Goal: Task Accomplishment & Management: Complete application form

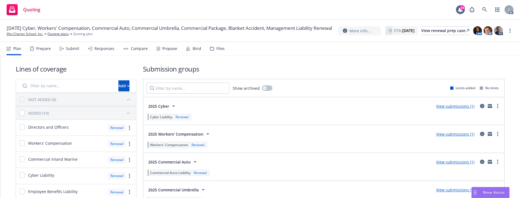
click at [282, 87] on div "Show archived Limits added No limits" at bounding box center [323, 88] width 361 height 18
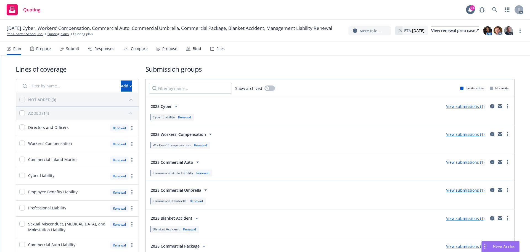
drag, startPoint x: 111, startPoint y: 54, endPoint x: 70, endPoint y: 50, distance: 41.1
click at [111, 54] on div "Responses" at bounding box center [101, 48] width 26 height 13
click at [84, 49] on div "Plan Prepare Submit Responses Compare Propose Bind Files" at bounding box center [116, 48] width 218 height 13
click at [70, 50] on div "Submit" at bounding box center [72, 48] width 13 height 4
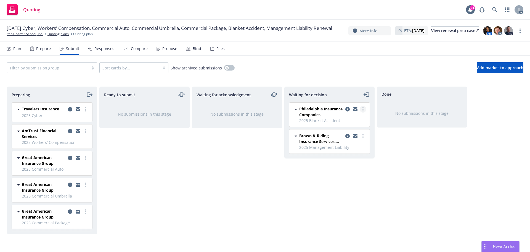
click at [365, 107] on link "more" at bounding box center [363, 109] width 7 height 7
click at [347, 143] on span "Add accepted decision" at bounding box center [338, 142] width 55 height 5
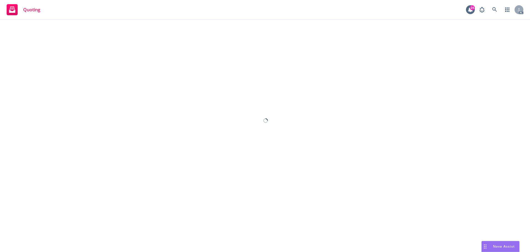
select select "12"
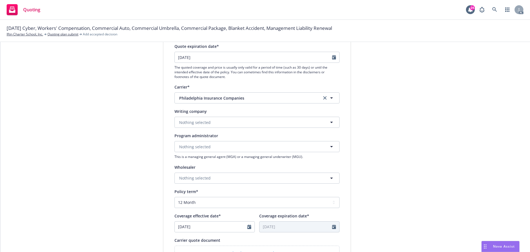
scroll to position [83, 0]
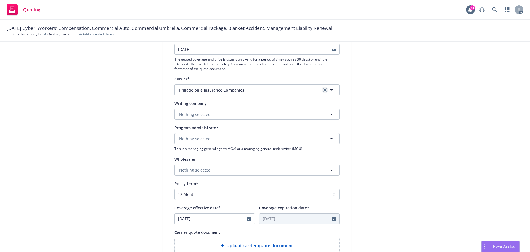
click at [323, 93] on link "clear selection" at bounding box center [325, 89] width 7 height 7
click at [195, 117] on span "Nothing selected" at bounding box center [194, 114] width 31 height 6
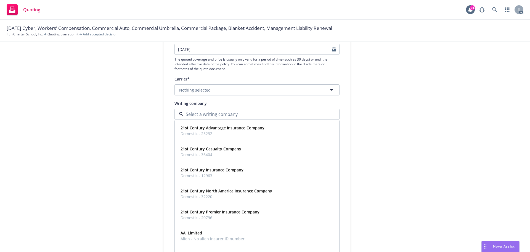
paste input "Philadelphia Indemnity Insurance Company"
type input "Philadelphia Indemnity Insurance Company"
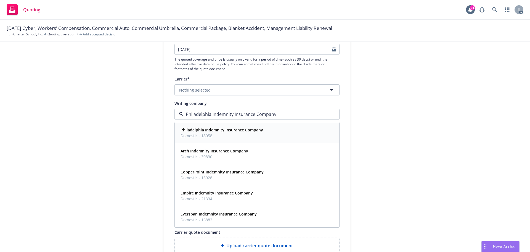
click at [211, 128] on strong "Philadelphia Indemnity Insurance Company" at bounding box center [222, 129] width 83 height 5
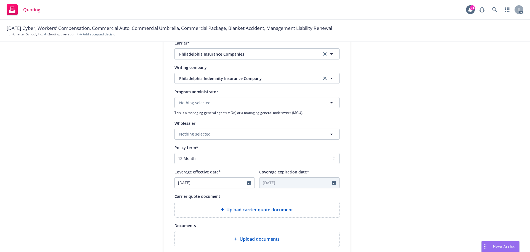
scroll to position [205, 0]
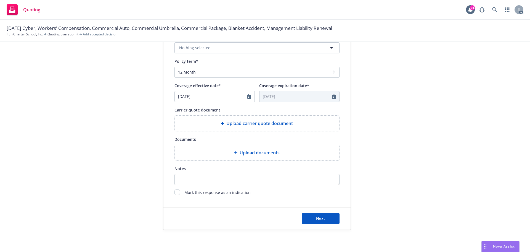
click at [276, 125] on span "Upload carrier quote document" at bounding box center [260, 123] width 67 height 7
click at [259, 154] on span "Upload documents" at bounding box center [260, 152] width 40 height 7
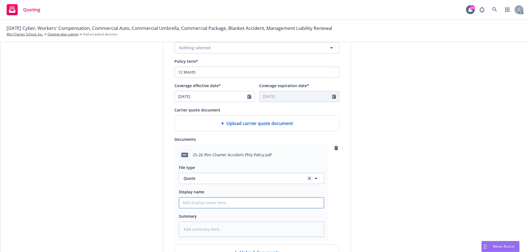
click at [207, 205] on input "Display name" at bounding box center [251, 202] width 145 height 10
type input "25-26 GL Quote"
type textarea "x"
click at [202, 178] on span "Quote" at bounding box center [242, 178] width 116 height 6
type input "poliv"
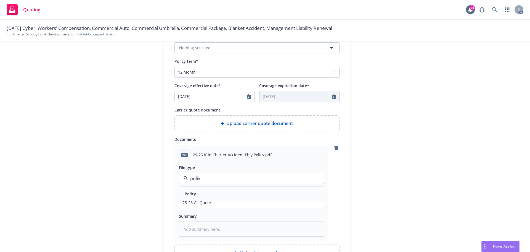
type textarea "x"
type input "poli"
click at [210, 190] on div "Policy" at bounding box center [252, 194] width 138 height 8
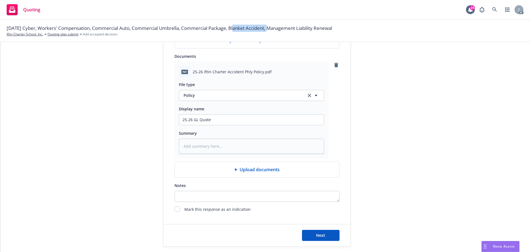
drag, startPoint x: 236, startPoint y: 28, endPoint x: 272, endPoint y: 30, distance: 36.2
click at [272, 30] on span "[DATE] Cyber, Workers' Compensation, Commercial Auto, Commercial Umbrella, Comm…" at bounding box center [170, 28] width 326 height 7
copy span "Blanket Accident"
drag, startPoint x: 213, startPoint y: 119, endPoint x: 194, endPoint y: 119, distance: 18.8
click at [191, 119] on input "25-26 GL Quote" at bounding box center [251, 119] width 145 height 10
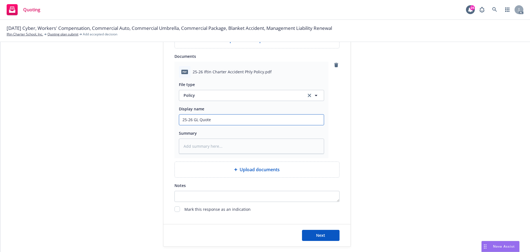
paste input "Blanket Accident"
type textarea "x"
type input "25-26 Blanket Accident"
type textarea "x"
type input "25-26 Blanket Accident"
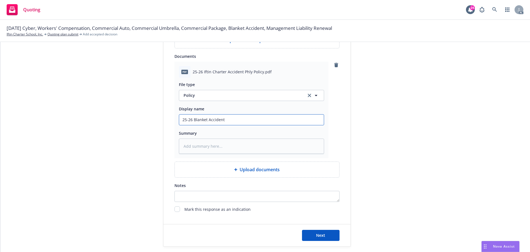
type textarea "x"
type input "25-26 Blanket Accident Po"
type textarea "x"
type input "25-26 Blanket Accident Pol"
type textarea "x"
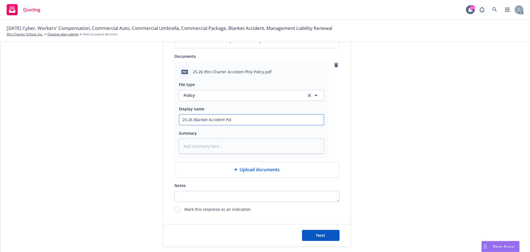
type input "25-26 Blanket Accident Poli"
type textarea "x"
type input "25-26 Blanket Accident Polic"
type textarea "x"
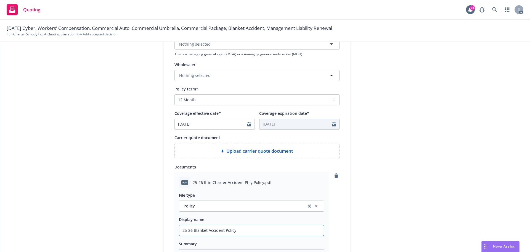
scroll to position [150, 0]
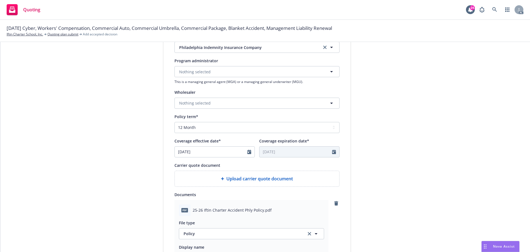
type input "25-26 Blanket Accident Policy"
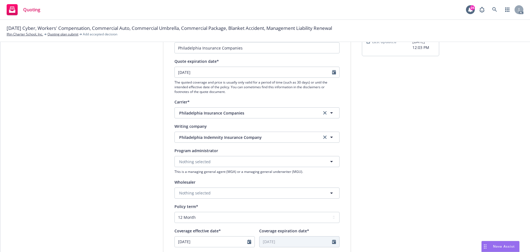
scroll to position [12, 0]
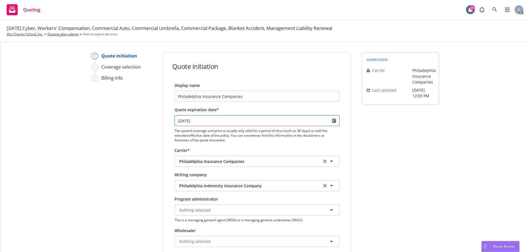
click at [332, 120] on icon "Calendar" at bounding box center [334, 120] width 4 height 4
select select "9"
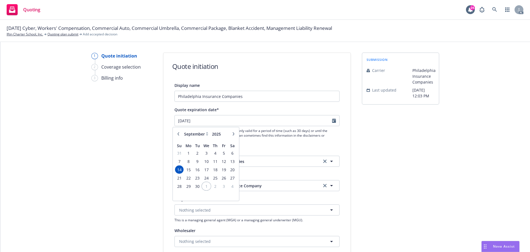
click at [207, 186] on span "1" at bounding box center [206, 186] width 8 height 7
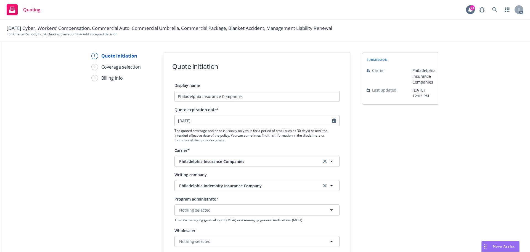
type input "[DATE]"
drag, startPoint x: 453, startPoint y: 160, endPoint x: 272, endPoint y: 162, distance: 181.0
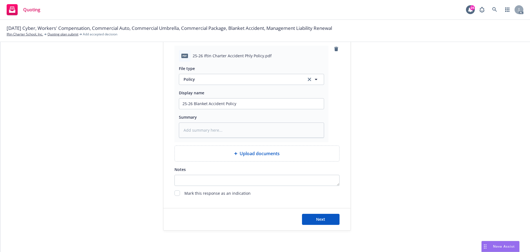
scroll to position [305, 0]
click at [322, 217] on span "Next" at bounding box center [320, 217] width 9 height 5
type textarea "x"
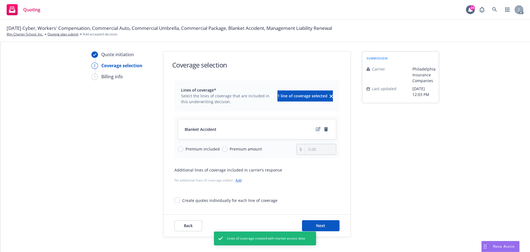
scroll to position [20, 0]
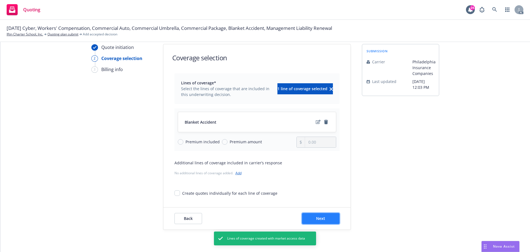
click at [326, 221] on button "Next" at bounding box center [321, 218] width 38 height 11
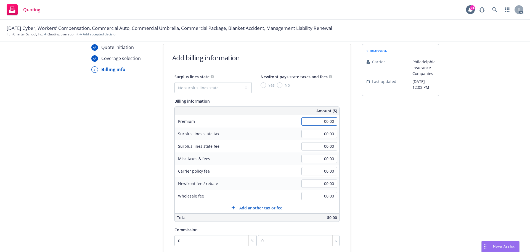
click at [312, 123] on input "00.00" at bounding box center [320, 121] width 36 height 8
type input "1,400.00"
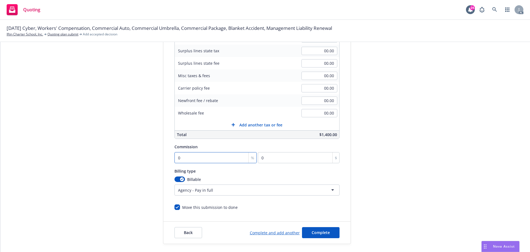
click at [187, 158] on input "0" at bounding box center [216, 157] width 83 height 11
type input "1"
type input "14"
type input "10"
type input "140"
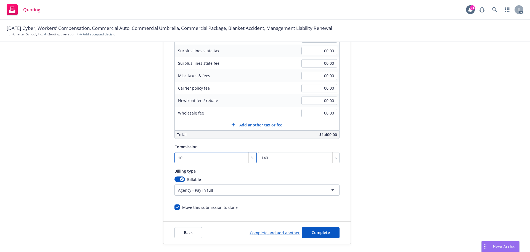
type input "10"
click at [206, 189] on html "Quoting 24 AC [DATE] Cyber, Workers' Compensation, Commercial Auto, Commercial …" at bounding box center [265, 126] width 530 height 252
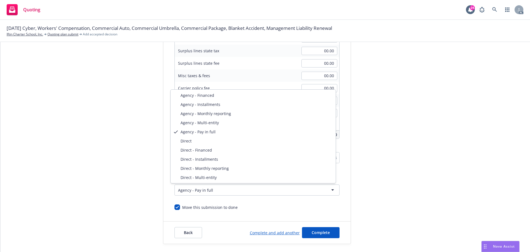
select select "DIRECT"
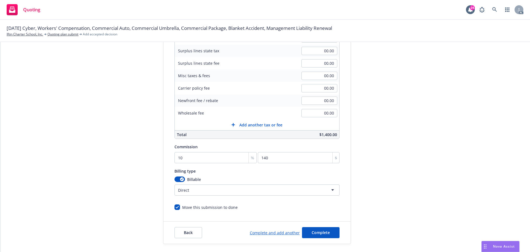
click at [376, 178] on div "submission Carrier Philadelphia Insurance Companies Last updated [DATE] 12:03 PM" at bounding box center [400, 102] width 77 height 283
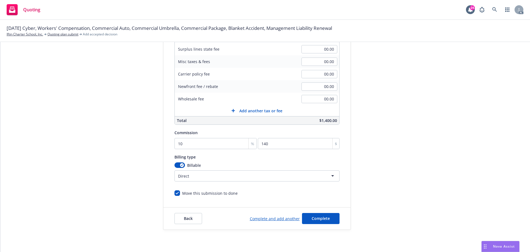
scroll to position [28, 0]
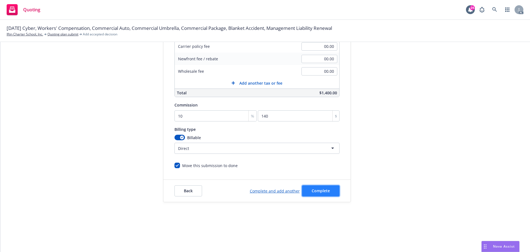
click at [317, 191] on span "Complete" at bounding box center [321, 190] width 18 height 5
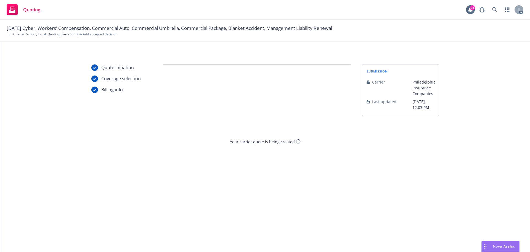
scroll to position [0, 0]
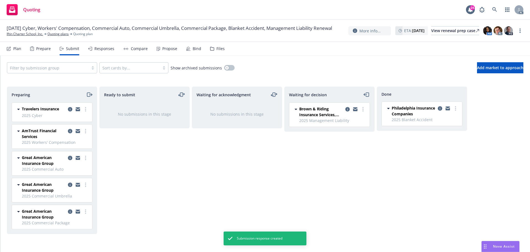
click at [102, 50] on div "Responses" at bounding box center [104, 48] width 20 height 4
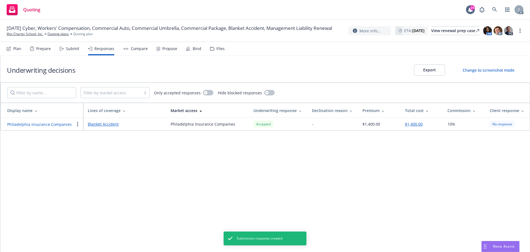
click at [40, 122] on button "Philadelphia Insurance Companies" at bounding box center [39, 124] width 65 height 6
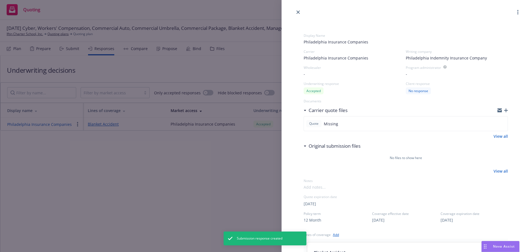
click at [211, 156] on div "Display Name Philadelphia Insurance Companies Carrier Philadelphia Insurance Co…" at bounding box center [265, 126] width 530 height 252
